Goal: Navigation & Orientation: Find specific page/section

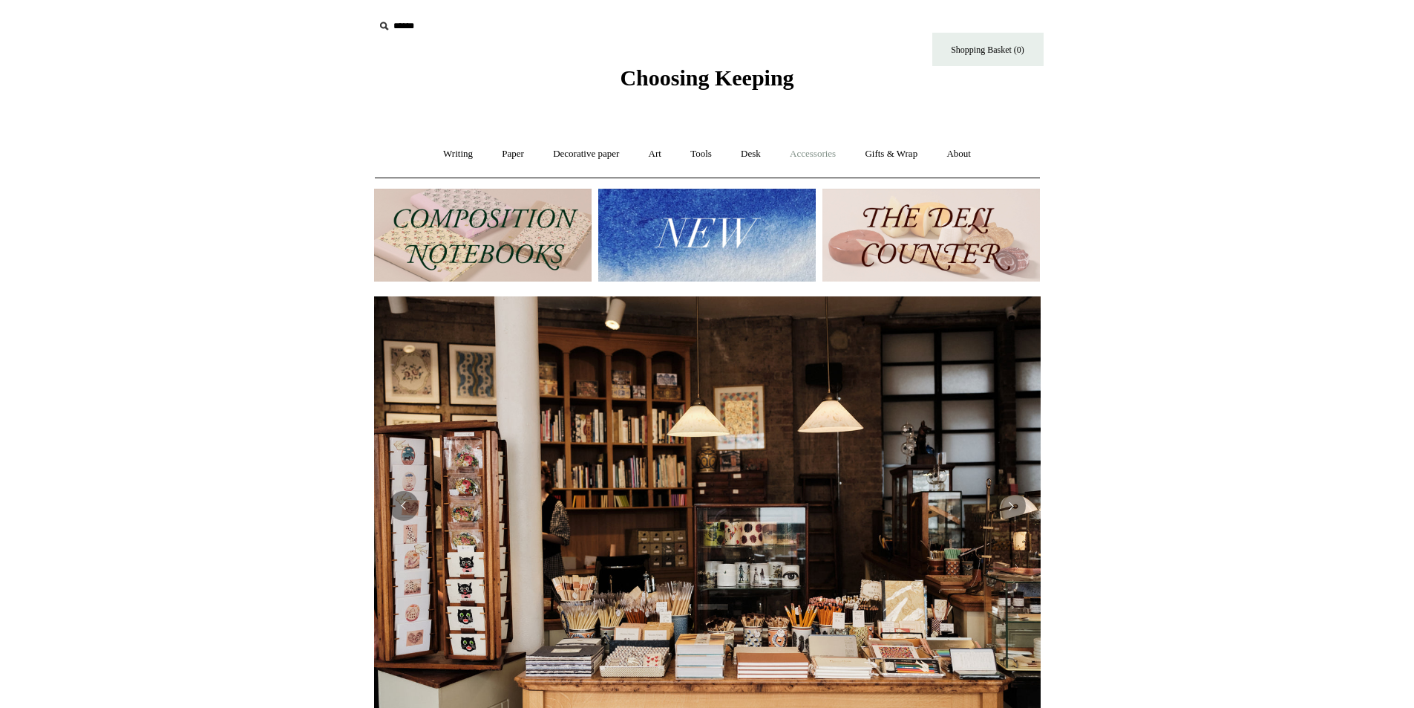
click at [812, 151] on link "Accessories +" at bounding box center [813, 153] width 73 height 39
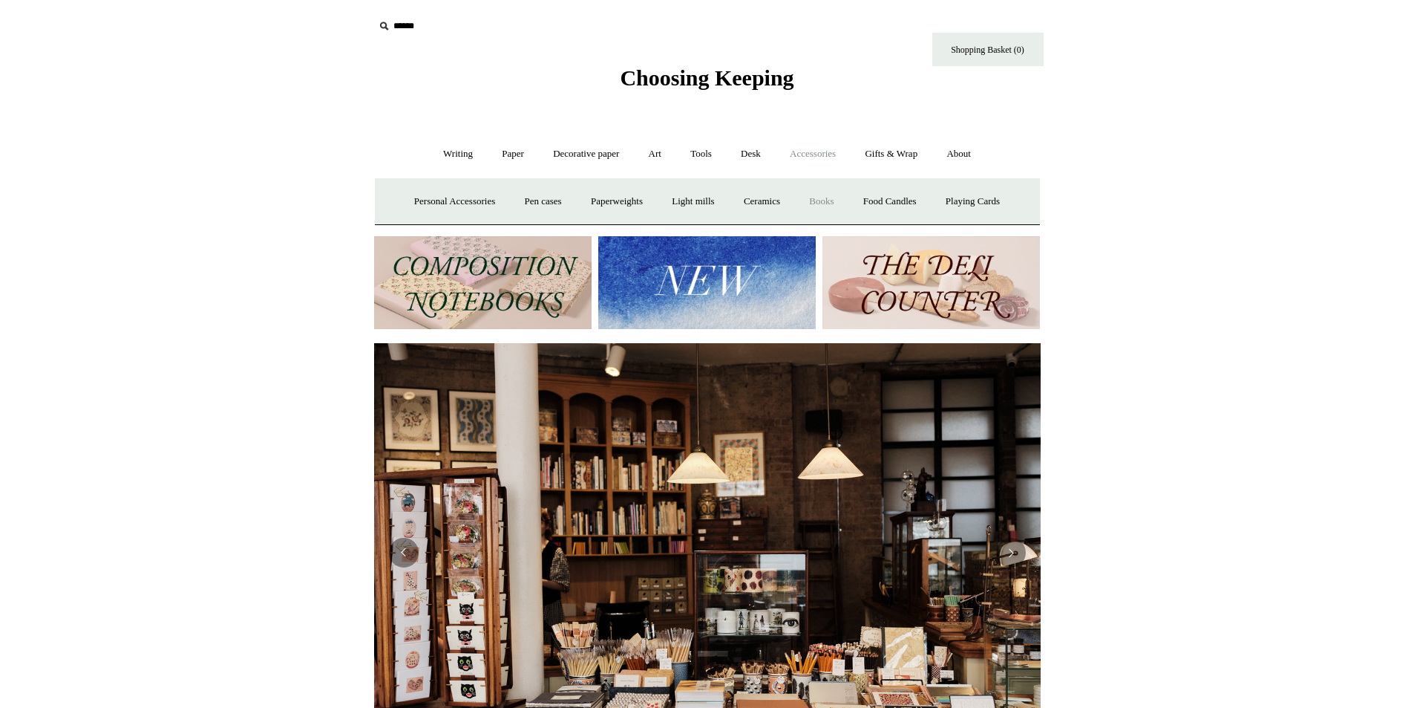
click at [837, 202] on link "Books" at bounding box center [821, 201] width 51 height 39
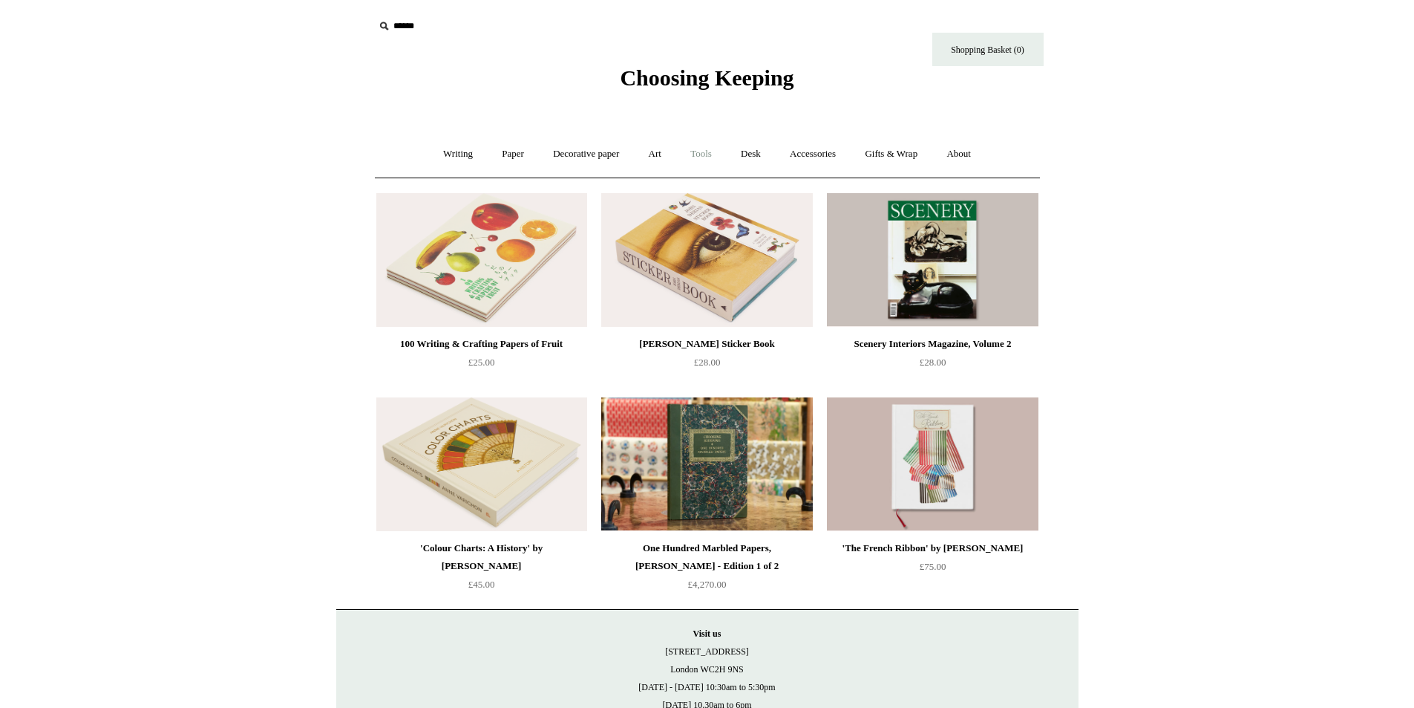
click at [704, 149] on link "Tools +" at bounding box center [701, 153] width 48 height 39
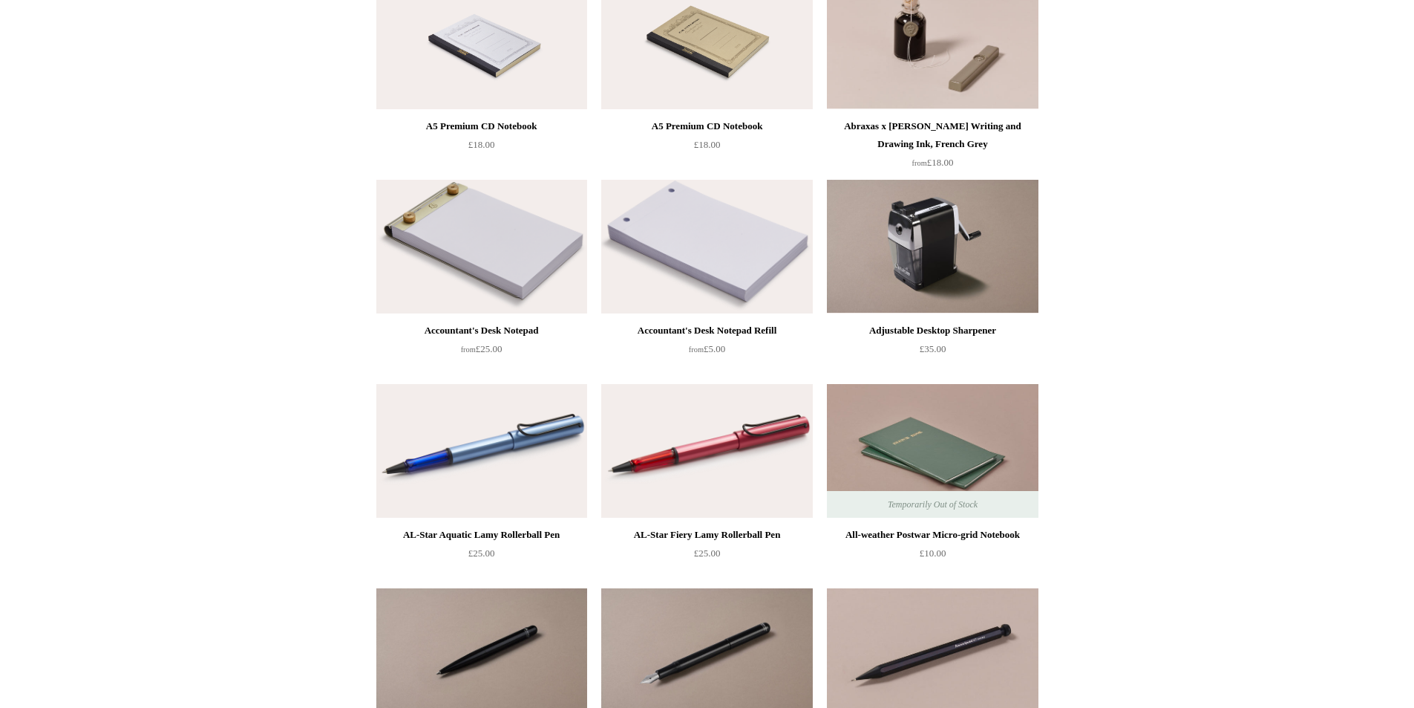
scroll to position [5049, 0]
